Goal: Check status: Check status

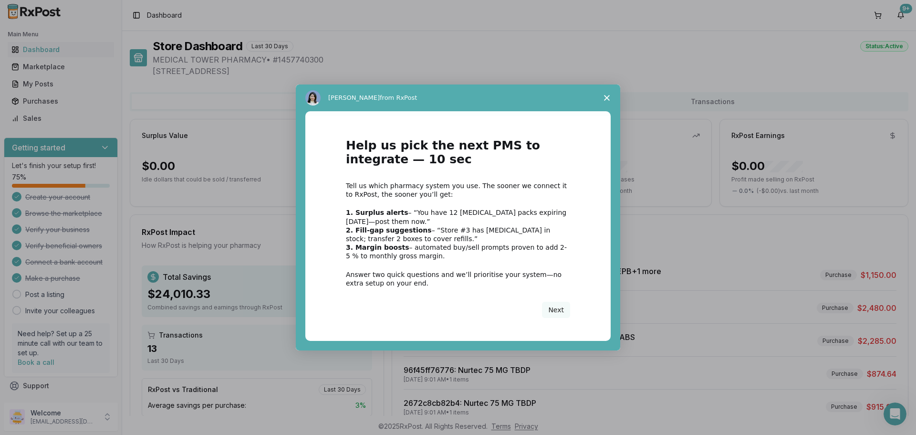
click at [607, 98] on polygon "Close survey" at bounding box center [607, 98] width 6 height 6
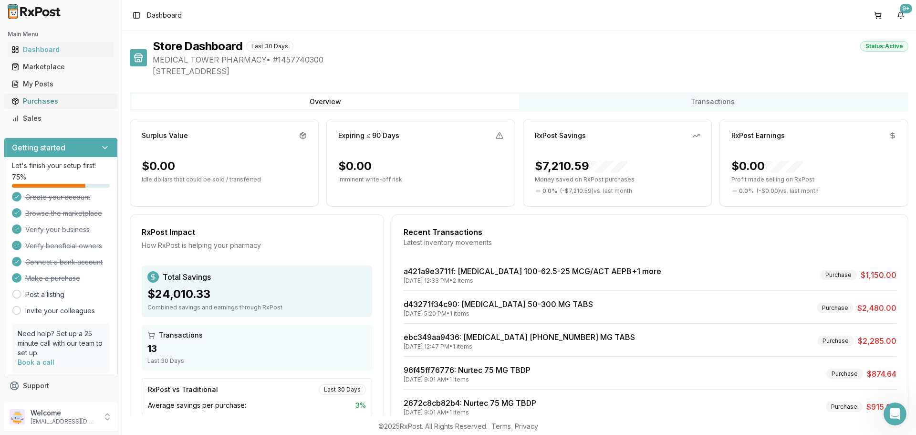
click at [37, 97] on div "Purchases" at bounding box center [60, 101] width 99 height 10
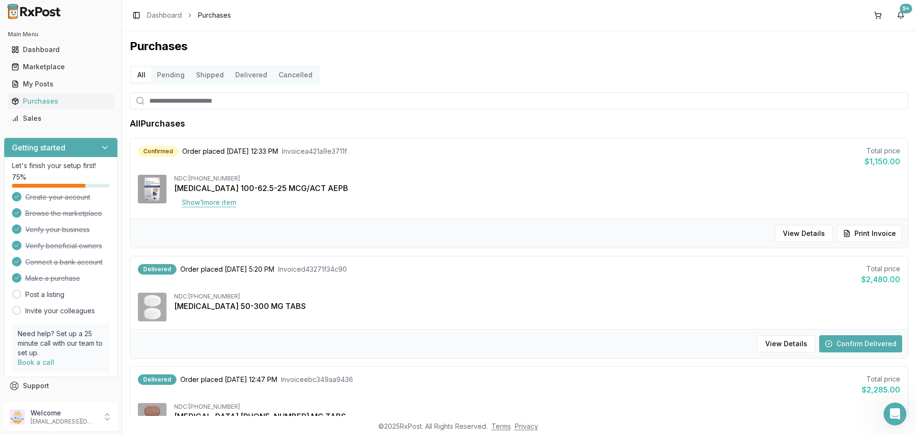
click at [205, 202] on button "Show 1 more item" at bounding box center [209, 202] width 70 height 17
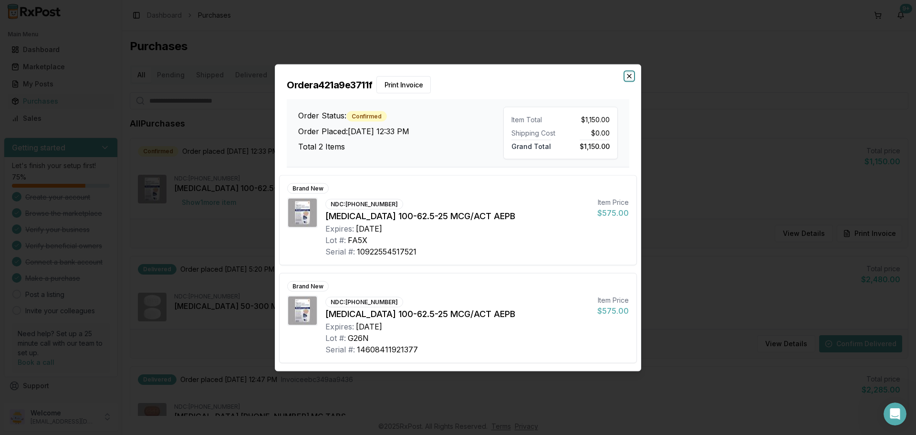
click at [630, 76] on icon "button" at bounding box center [629, 76] width 8 height 8
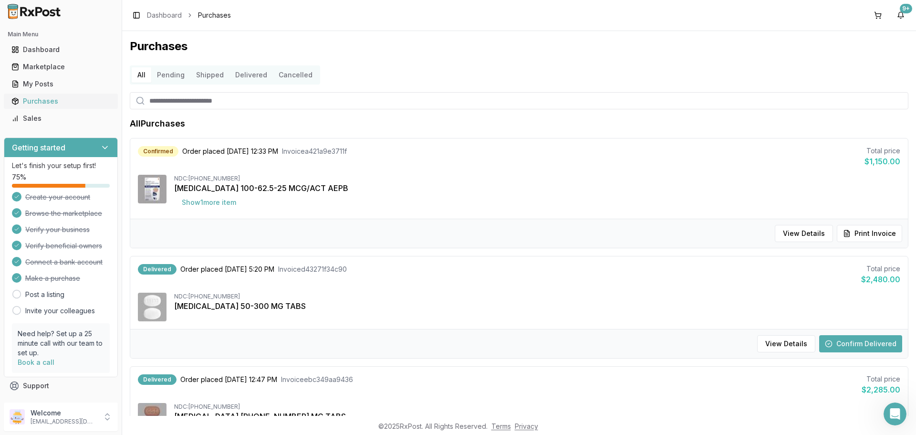
click at [35, 99] on div "Purchases" at bounding box center [60, 101] width 99 height 10
click at [248, 75] on button "Delivered" at bounding box center [250, 74] width 43 height 15
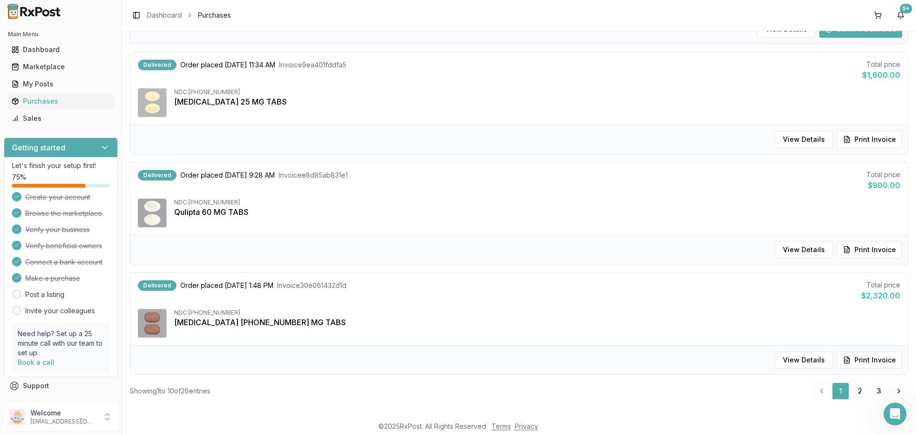
scroll to position [880, 0]
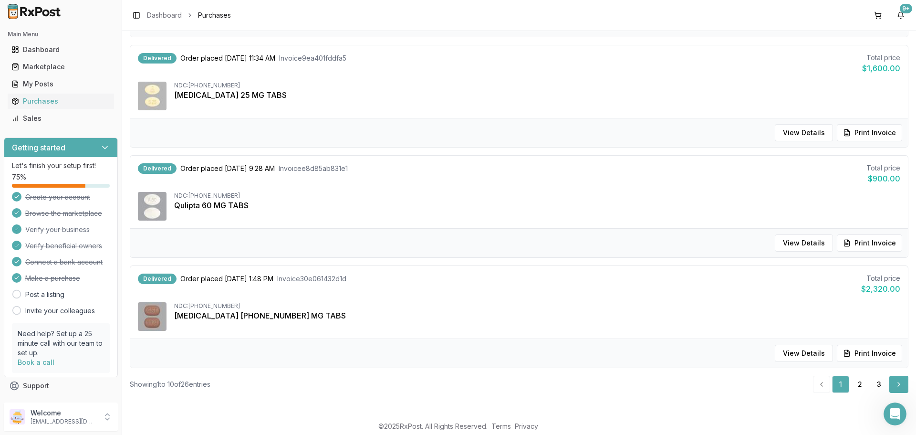
click at [894, 384] on link "Next" at bounding box center [898, 383] width 19 height 17
